Goal: Task Accomplishment & Management: Use online tool/utility

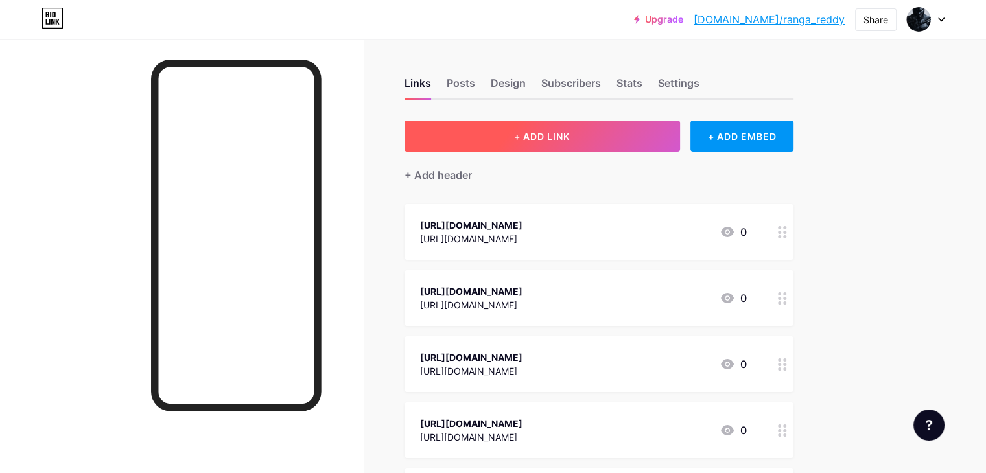
click at [631, 134] on button "+ ADD LINK" at bounding box center [543, 136] width 276 height 31
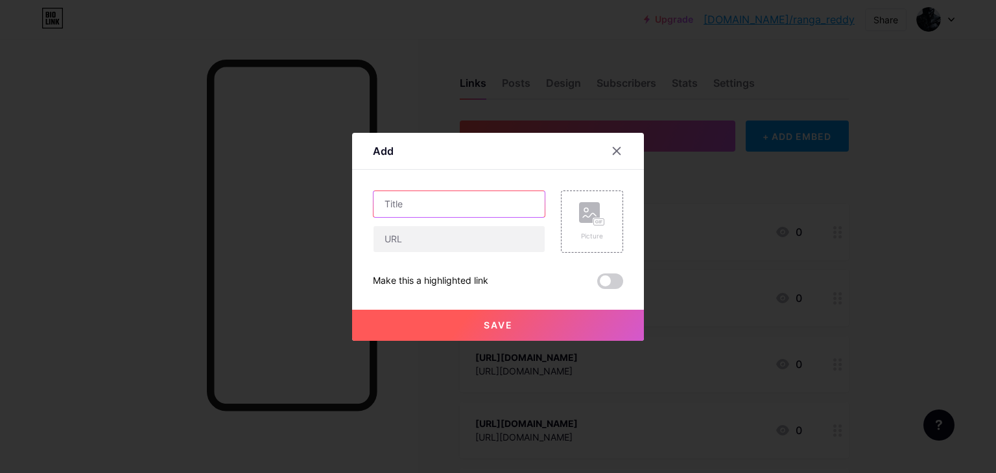
click at [389, 196] on input "text" at bounding box center [459, 204] width 171 height 26
paste input "[URL][DOMAIN_NAME]"
type input "[URL][DOMAIN_NAME]"
click at [399, 233] on input "text" at bounding box center [459, 239] width 171 height 26
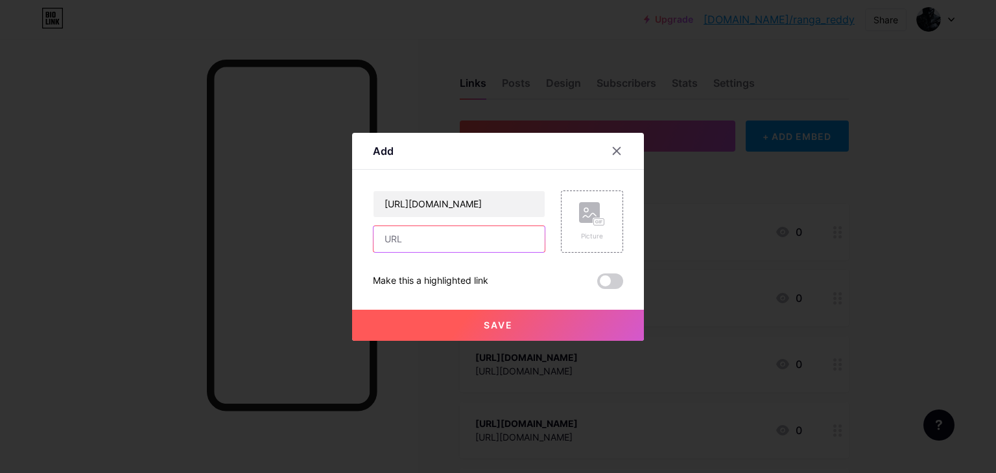
scroll to position [0, 0]
paste input "[URL][DOMAIN_NAME]"
type input "[URL][DOMAIN_NAME]"
click at [605, 278] on span at bounding box center [610, 282] width 26 height 16
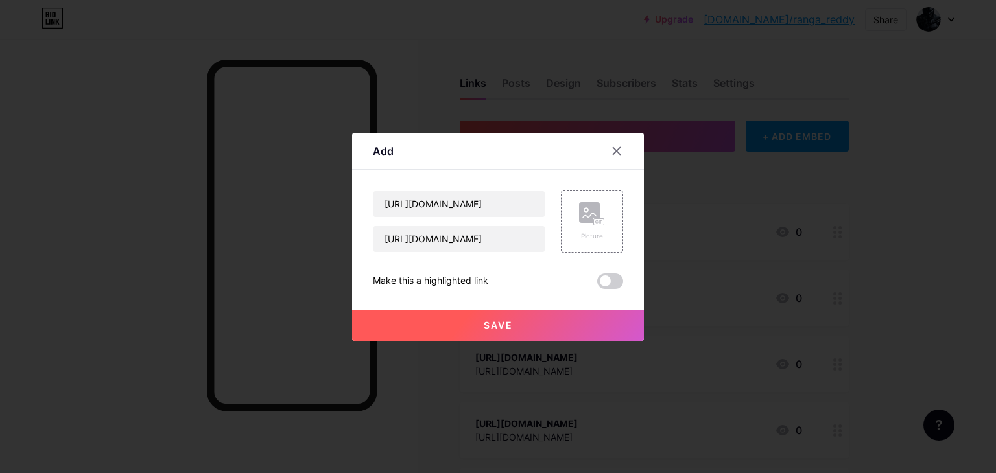
scroll to position [0, 0]
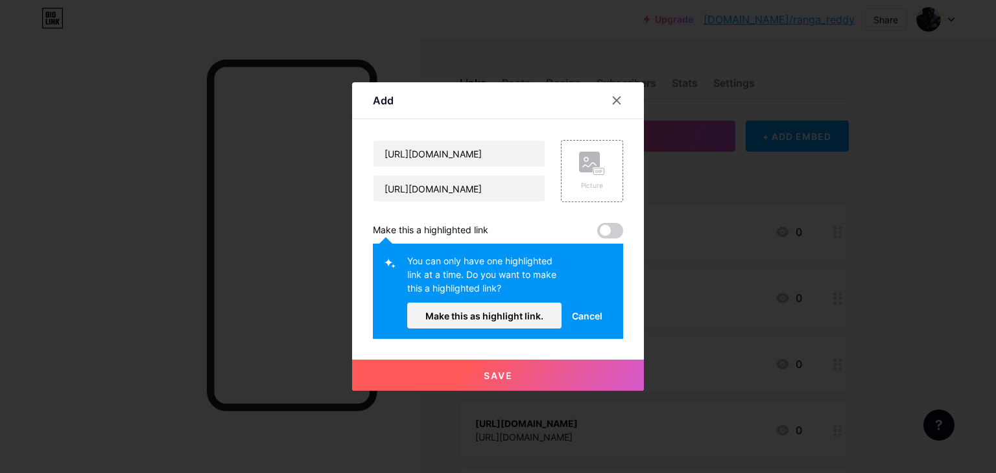
click at [611, 232] on span at bounding box center [610, 231] width 26 height 16
click at [525, 311] on span "Make this as highlight link." at bounding box center [484, 316] width 118 height 11
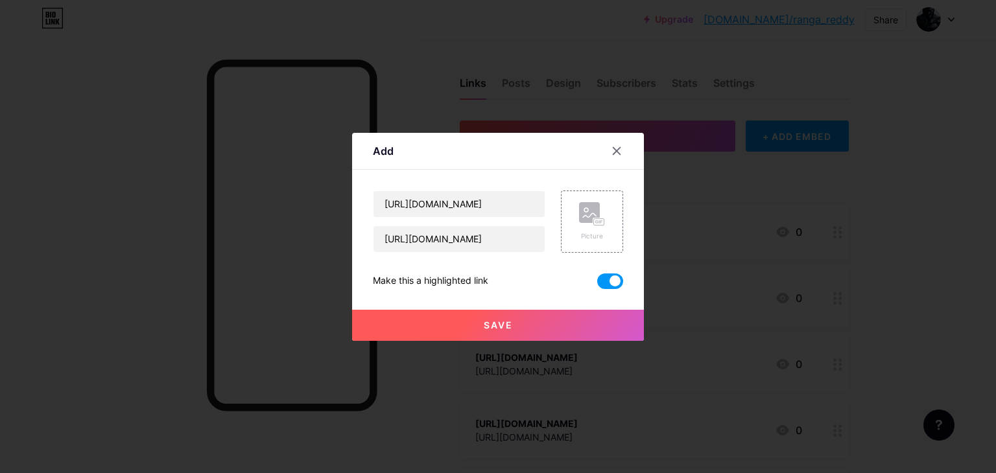
click at [499, 320] on span "Save" at bounding box center [498, 325] width 29 height 11
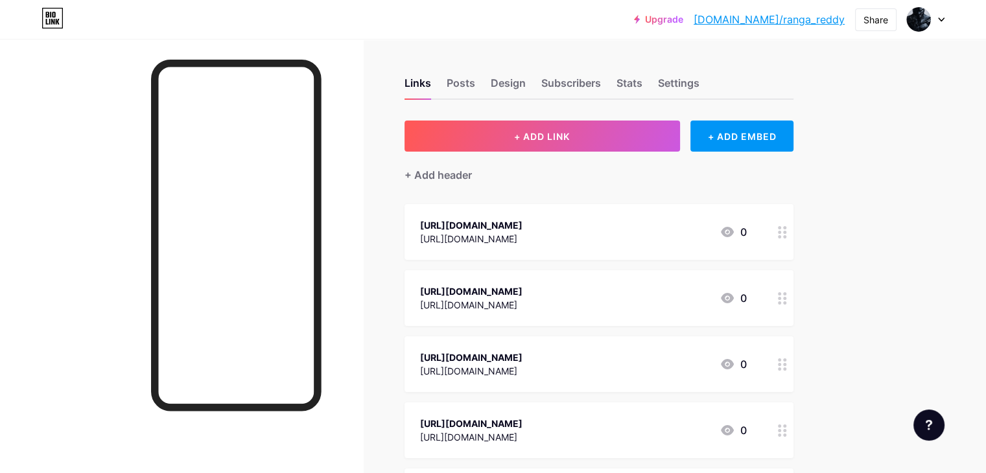
click at [643, 152] on div "+ Add header" at bounding box center [599, 168] width 389 height 32
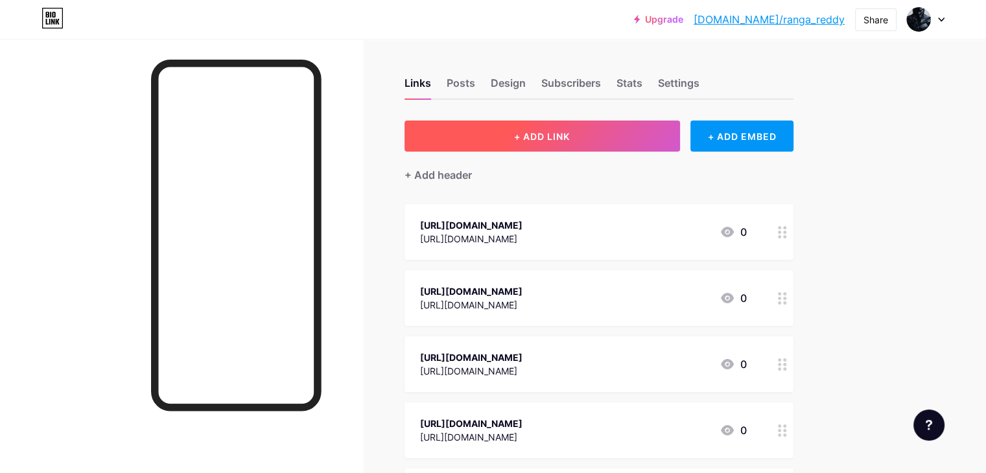
click at [632, 143] on button "+ ADD LINK" at bounding box center [543, 136] width 276 height 31
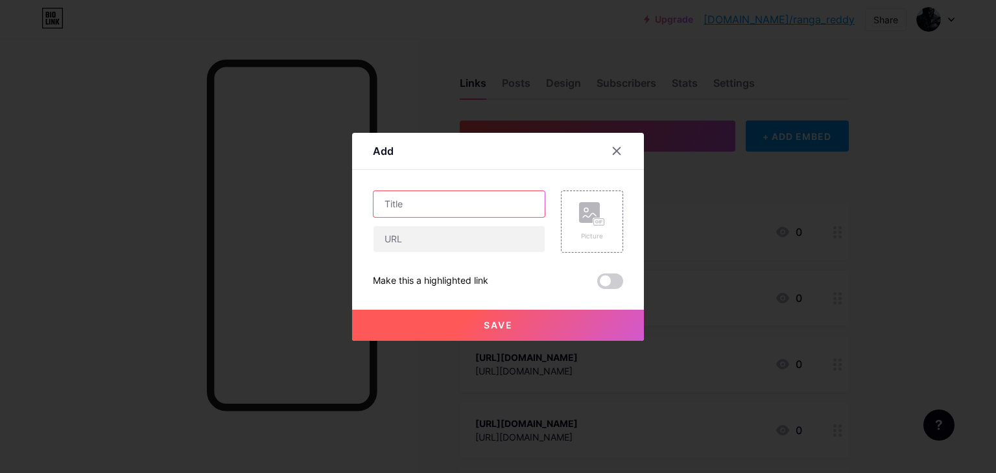
click at [424, 207] on input "text" at bounding box center [459, 204] width 171 height 26
paste input "[URL][DOMAIN_NAME]"
type input "[URL][DOMAIN_NAME]"
click at [416, 241] on input "text" at bounding box center [459, 239] width 171 height 26
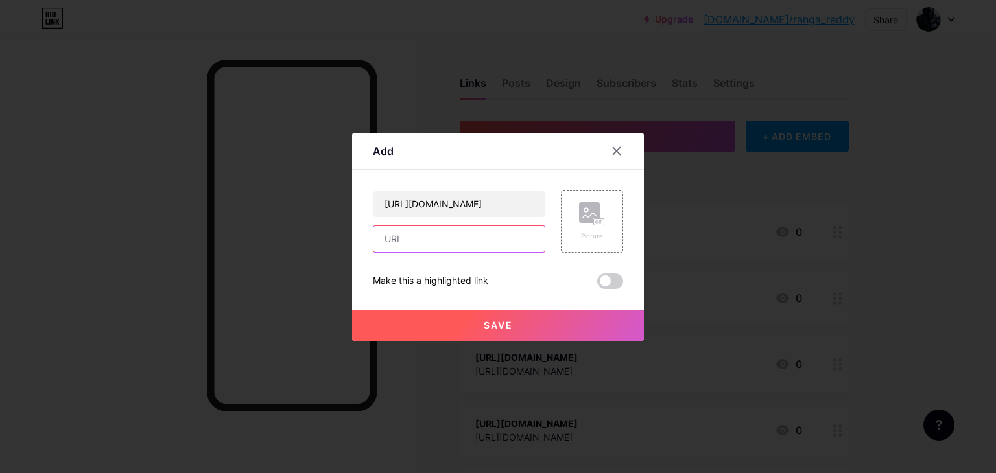
paste input "[URL][DOMAIN_NAME]"
type input "[URL][DOMAIN_NAME]"
click at [540, 322] on button "Save" at bounding box center [498, 325] width 292 height 31
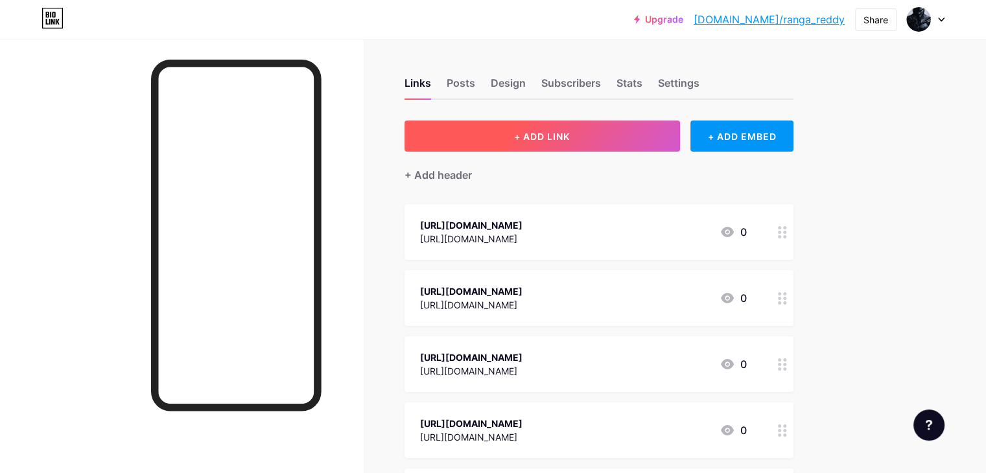
click at [622, 130] on button "+ ADD LINK" at bounding box center [543, 136] width 276 height 31
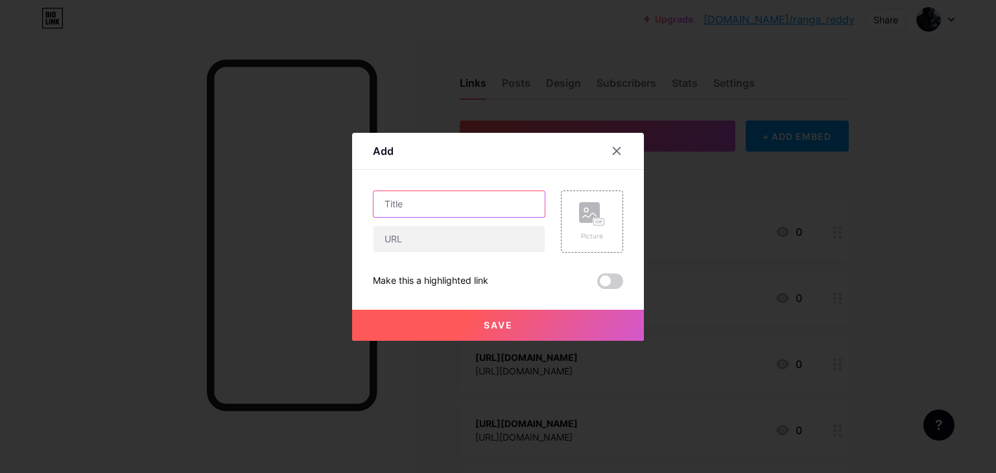
click at [433, 204] on input "text" at bounding box center [459, 204] width 171 height 26
paste input "[URL][DOMAIN_NAME]"
type input "[URL][DOMAIN_NAME]"
click at [410, 239] on input "text" at bounding box center [459, 239] width 171 height 26
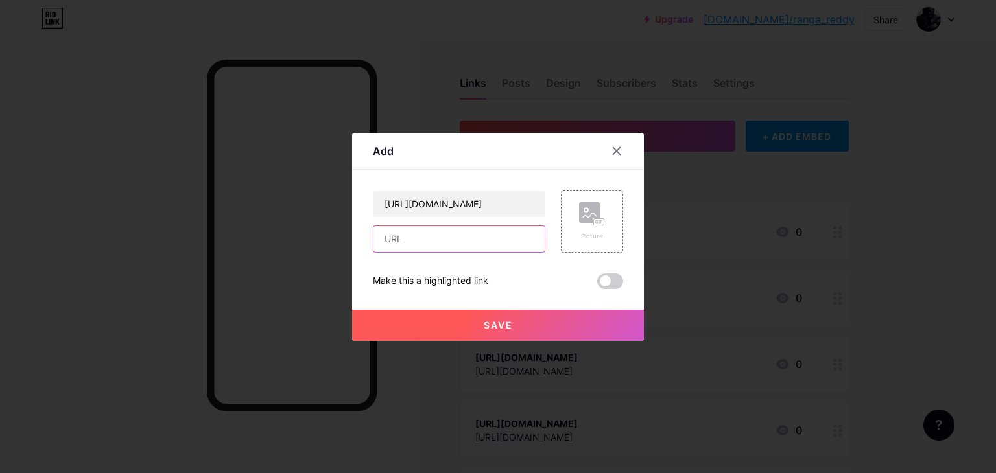
scroll to position [0, 0]
paste input "[URL][DOMAIN_NAME]"
type input "[URL][DOMAIN_NAME]"
click at [497, 320] on span "Save" at bounding box center [498, 325] width 29 height 11
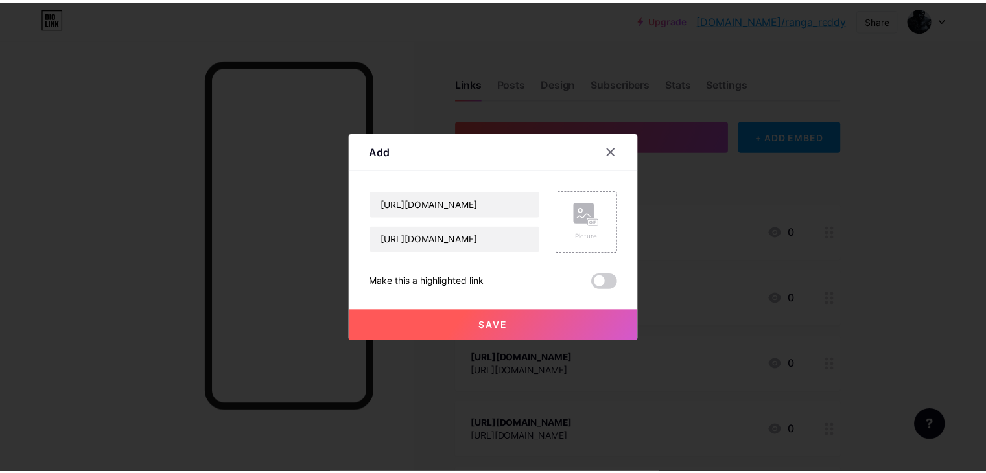
scroll to position [0, 0]
